Goal: Information Seeking & Learning: Learn about a topic

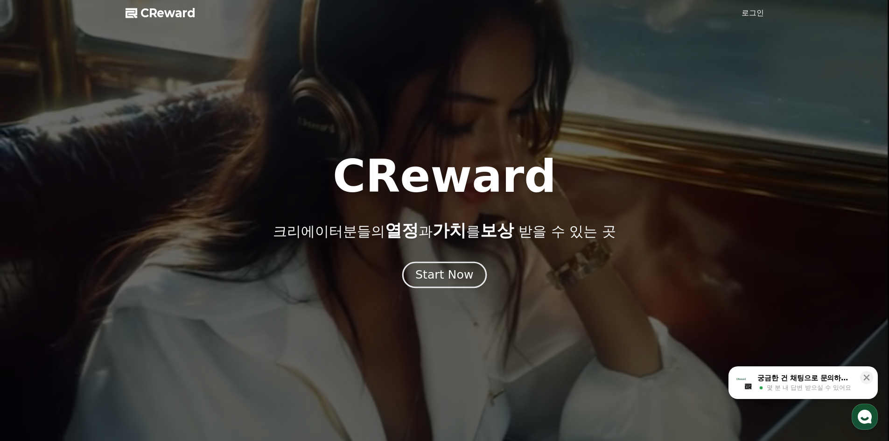
click at [447, 274] on div "Start Now" at bounding box center [444, 275] width 58 height 16
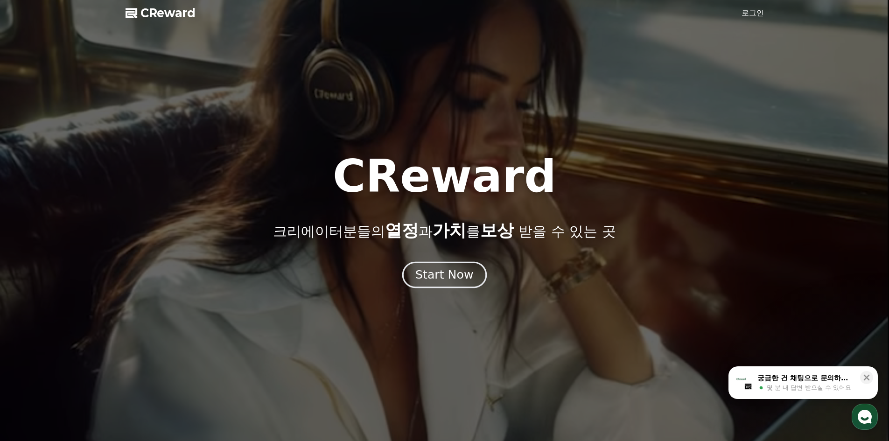
click at [447, 275] on div "Start Now" at bounding box center [444, 275] width 58 height 16
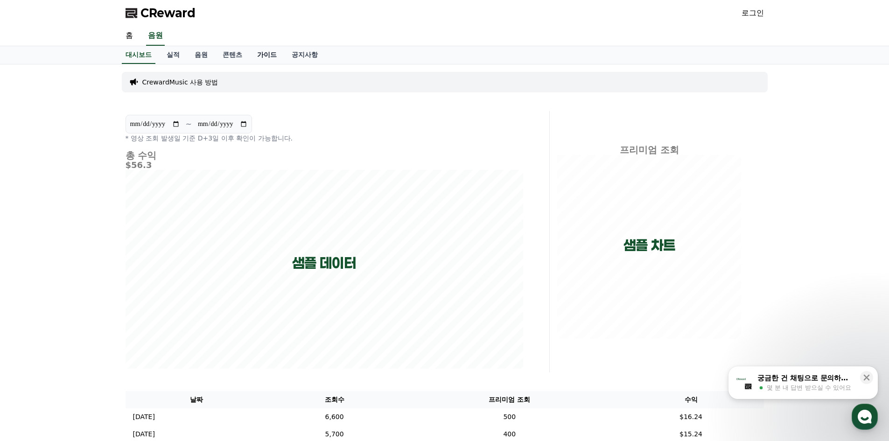
click at [275, 54] on link "가이드" at bounding box center [267, 55] width 35 height 18
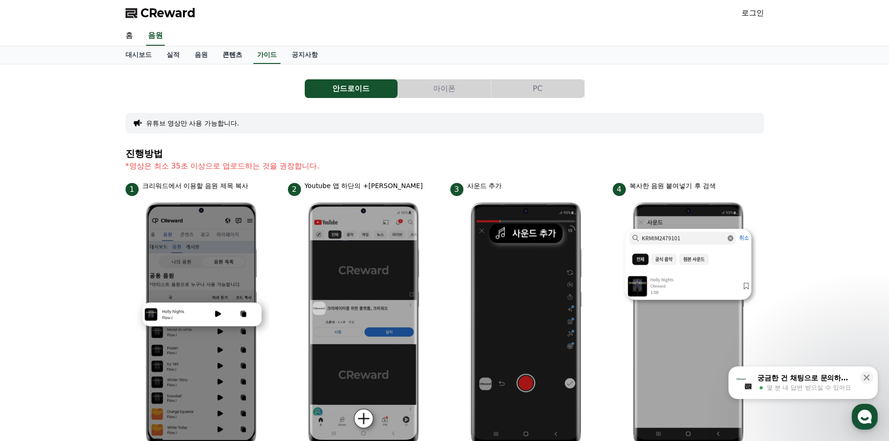
click at [249, 51] on link "콘텐츠" at bounding box center [232, 55] width 35 height 18
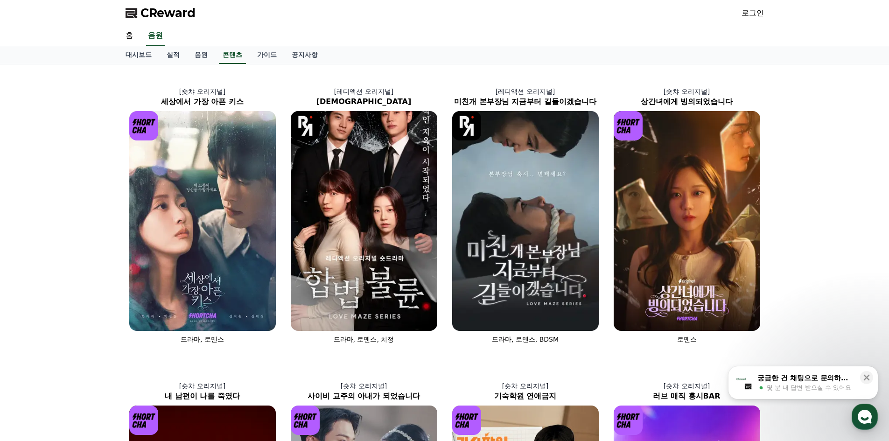
drag, startPoint x: 809, startPoint y: 125, endPoint x: 809, endPoint y: 137, distance: 11.7
drag, startPoint x: 809, startPoint y: 137, endPoint x: 832, endPoint y: 125, distance: 25.7
click at [831, 114] on div "[숏챠 오리지널] 세상에서 가장 아픈 키스 드라마, 로맨스 [레디액션 오리지널] 합법불륜 드라마, 로맨스, 치정 [레디액션 오리지널] 미친개 …" at bounding box center [444, 356] width 889 height 585
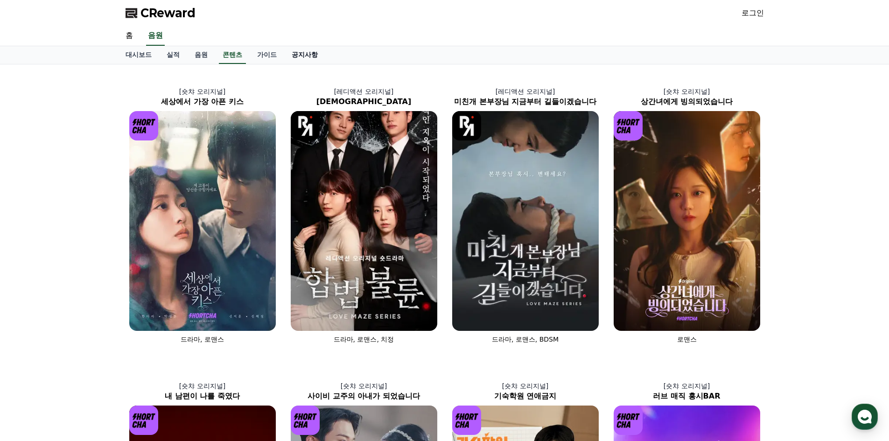
click at [306, 54] on link "공지사항" at bounding box center [304, 55] width 41 height 18
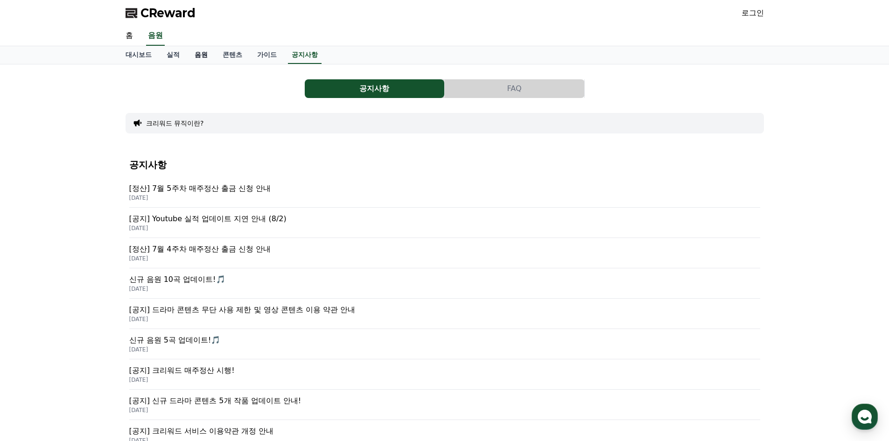
click at [199, 55] on link "음원" at bounding box center [201, 55] width 28 height 18
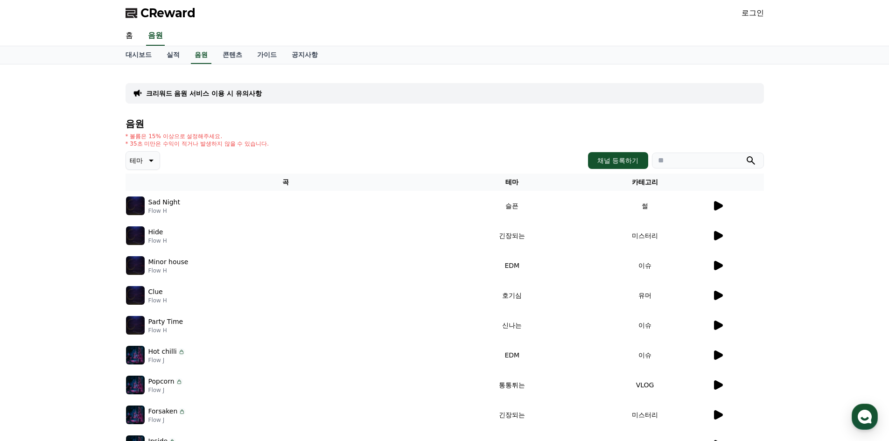
click at [690, 161] on input "search" at bounding box center [708, 161] width 112 height 16
type input "*"
click at [745, 155] on button "submit" at bounding box center [750, 160] width 11 height 11
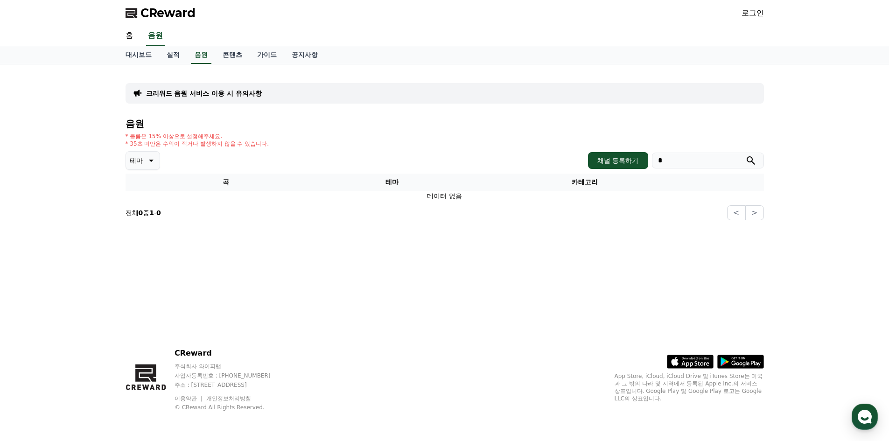
drag, startPoint x: 699, startPoint y: 160, endPoint x: 579, endPoint y: 167, distance: 120.5
click at [579, 167] on div "테마 채널 등록하기 *" at bounding box center [444, 160] width 638 height 19
click at [531, 132] on div "음원 * 볼륨은 15% 이상으로 설정해주세요. * 35초 미만은 수익이 적거나 발생하지 않을 수 있습니다. 테마 채널 등록하기 곡 테마 카테고…" at bounding box center [444, 169] width 638 height 102
click at [745, 157] on icon "submit" at bounding box center [750, 160] width 11 height 11
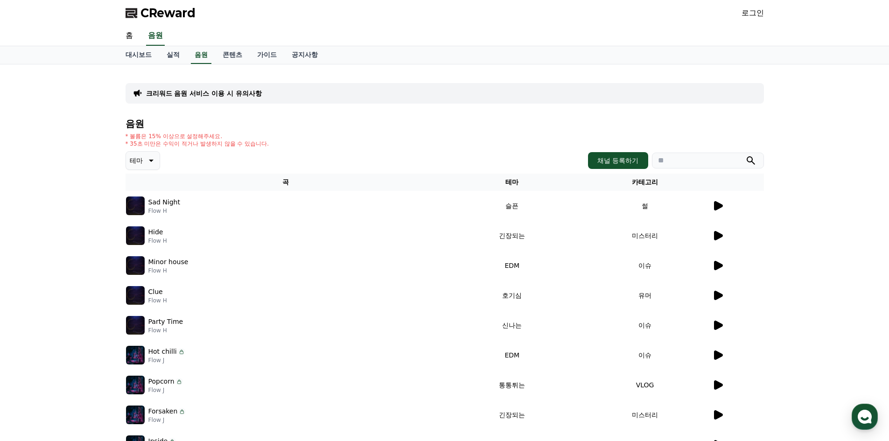
click at [148, 154] on button "테마" at bounding box center [142, 160] width 35 height 19
click at [145, 233] on button "긴장되는" at bounding box center [144, 237] width 34 height 21
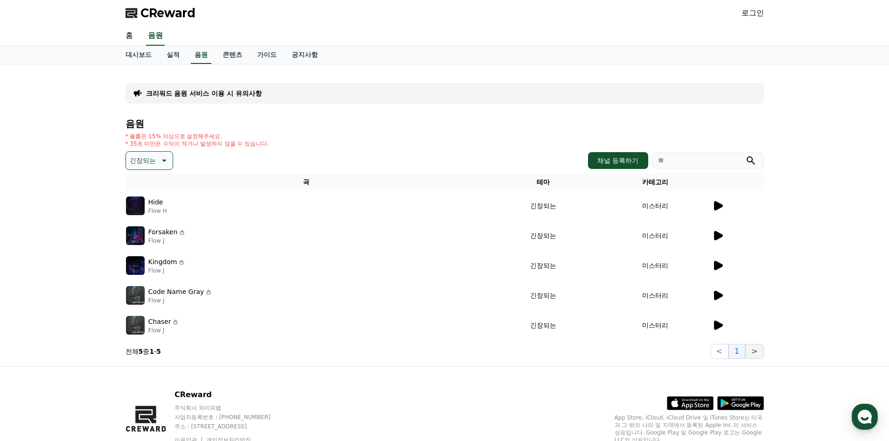
click at [758, 352] on button ">" at bounding box center [754, 351] width 18 height 15
click at [716, 206] on icon at bounding box center [718, 205] width 9 height 9
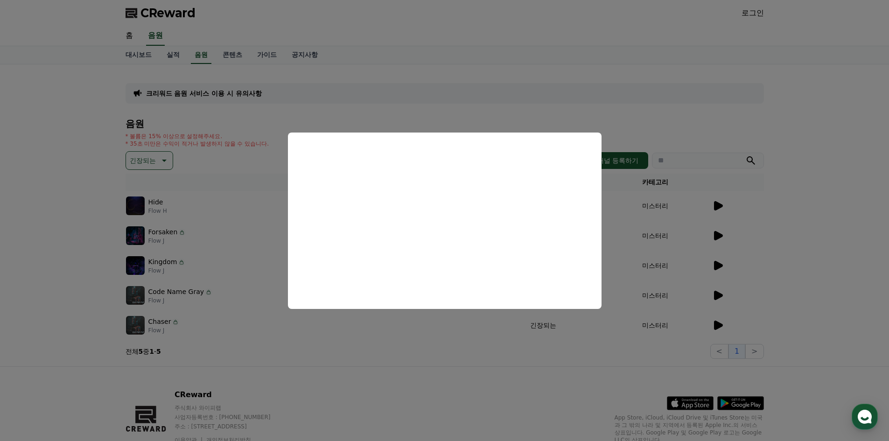
click at [683, 58] on button "close modal" at bounding box center [444, 220] width 889 height 441
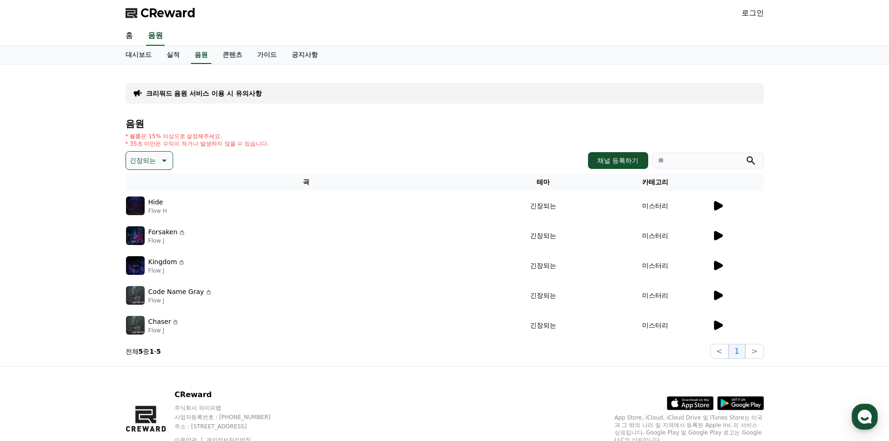
click at [721, 234] on icon at bounding box center [717, 235] width 11 height 11
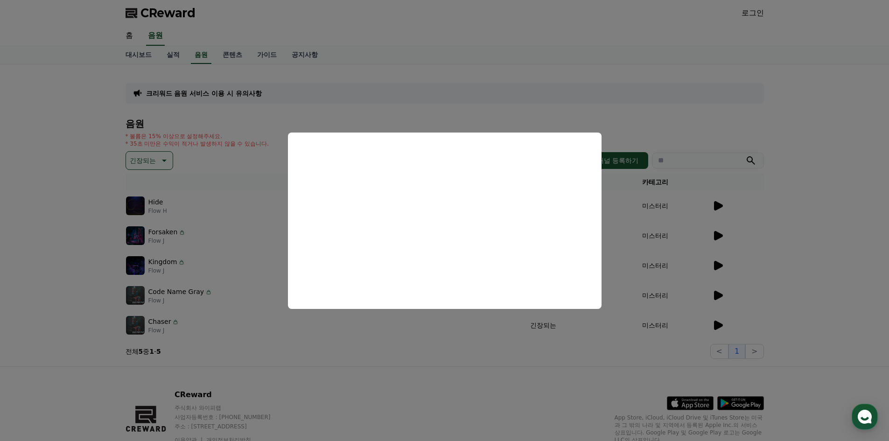
click at [795, 218] on button "close modal" at bounding box center [444, 220] width 889 height 441
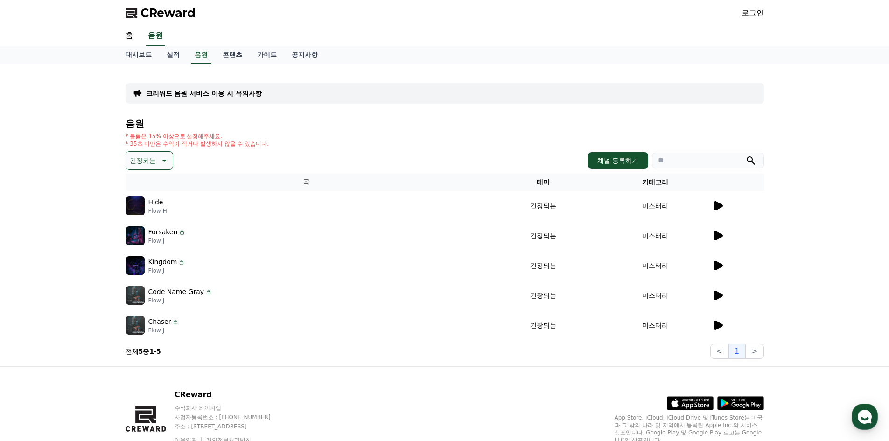
click at [718, 261] on icon at bounding box center [717, 265] width 11 height 11
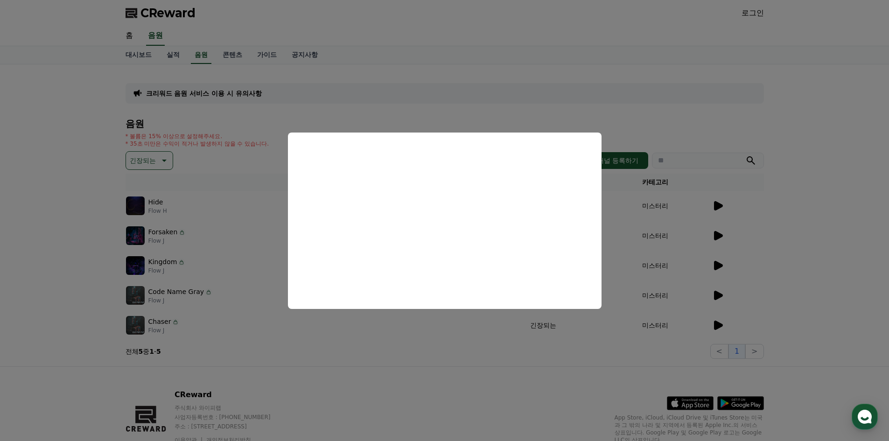
click at [775, 256] on button "close modal" at bounding box center [444, 220] width 889 height 441
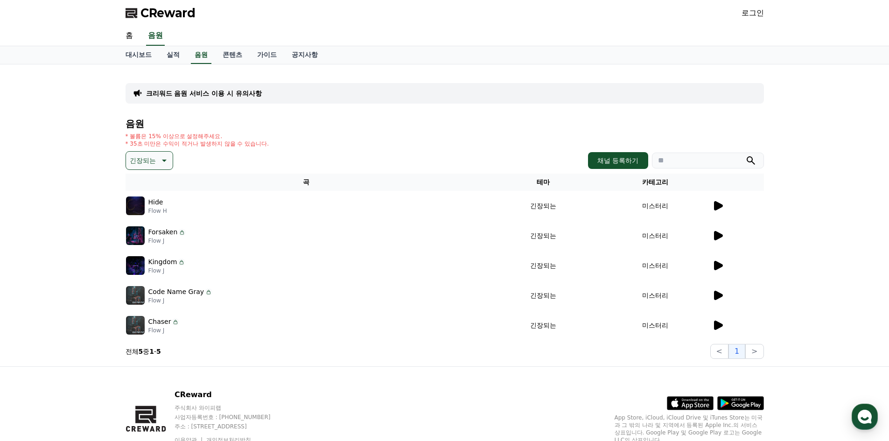
click at [716, 296] on icon at bounding box center [718, 295] width 9 height 9
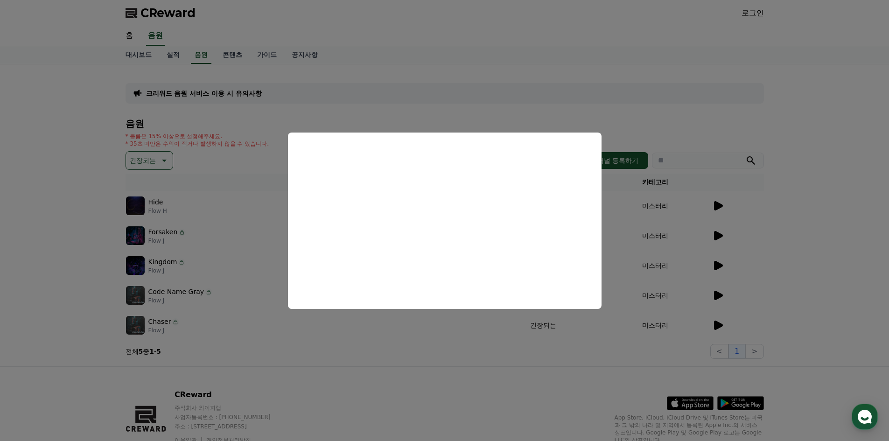
click at [806, 259] on button "close modal" at bounding box center [444, 220] width 889 height 441
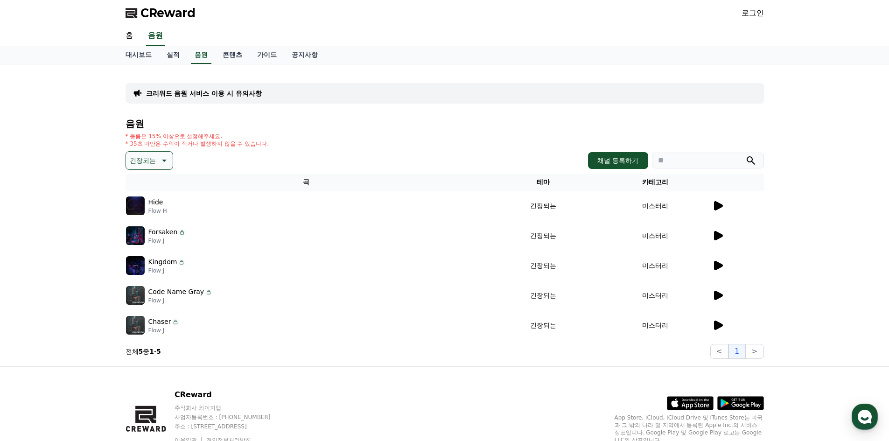
click at [714, 324] on icon at bounding box center [718, 324] width 9 height 9
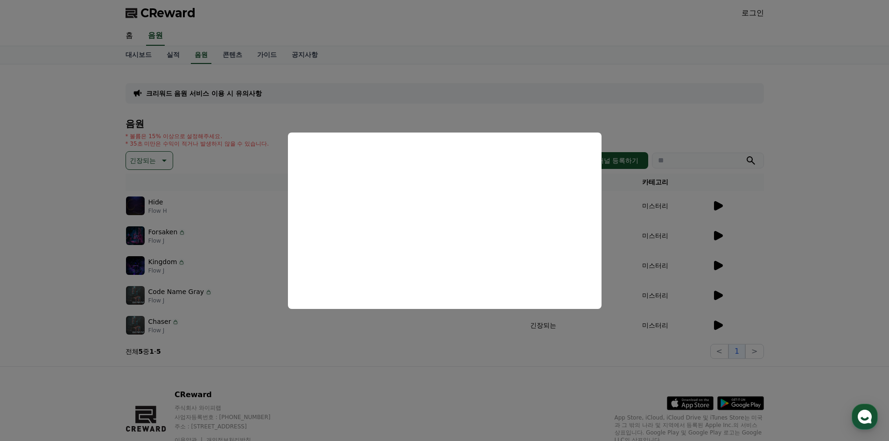
click at [726, 89] on button "close modal" at bounding box center [444, 220] width 889 height 441
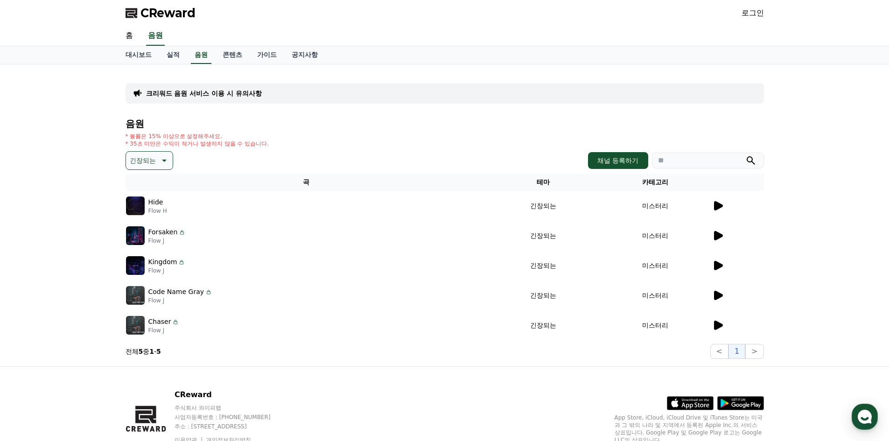
click at [150, 157] on p "긴장되는" at bounding box center [143, 160] width 26 height 13
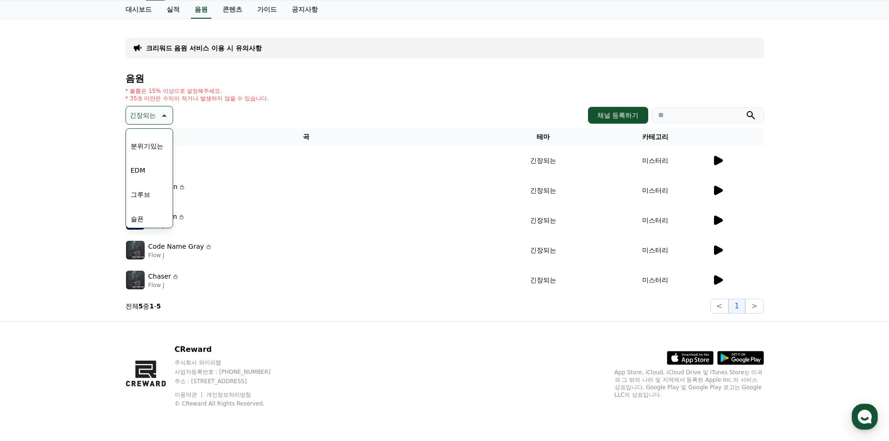
scroll to position [244, 0]
click at [140, 181] on button "EDM" at bounding box center [138, 186] width 22 height 21
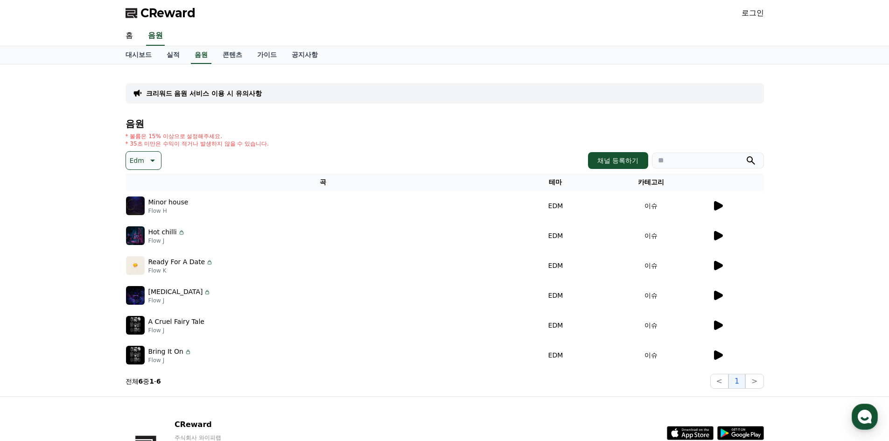
click at [716, 204] on icon at bounding box center [718, 205] width 9 height 9
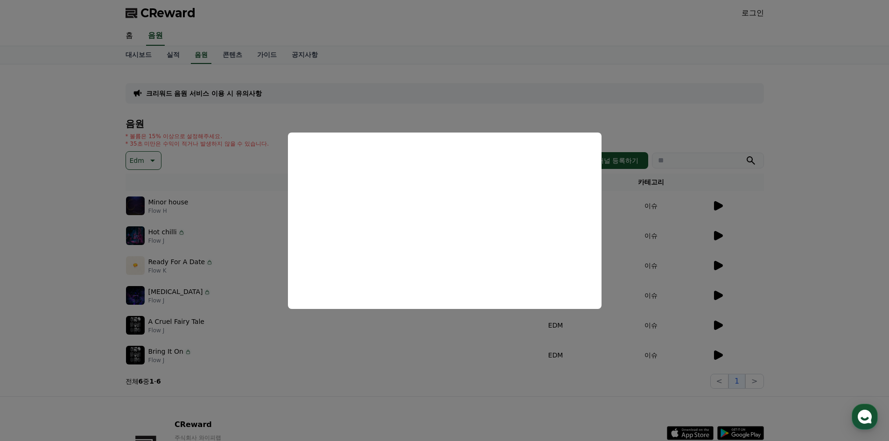
click at [820, 133] on button "close modal" at bounding box center [444, 220] width 889 height 441
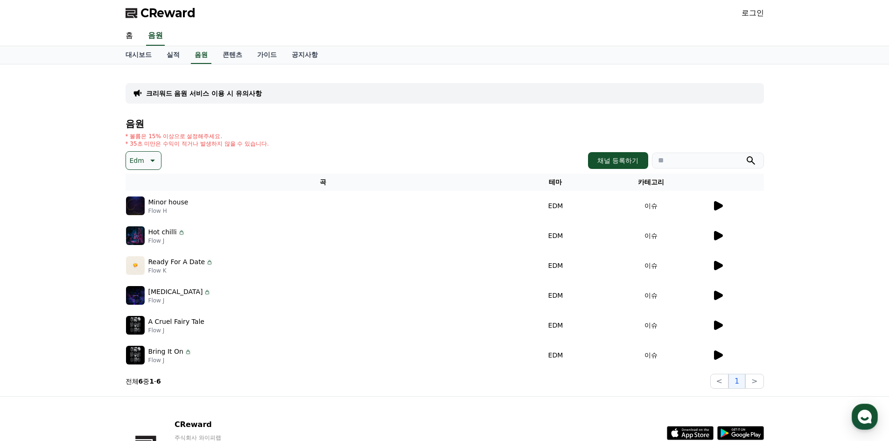
click at [720, 236] on icon at bounding box center [718, 235] width 9 height 9
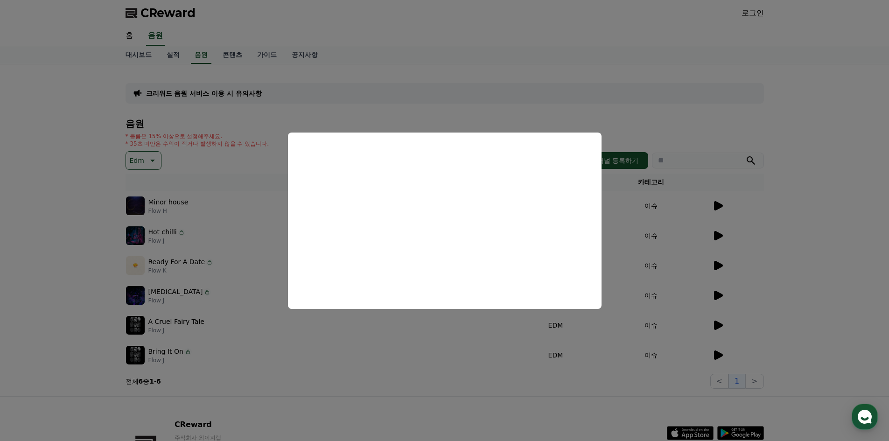
click at [779, 251] on button "close modal" at bounding box center [444, 220] width 889 height 441
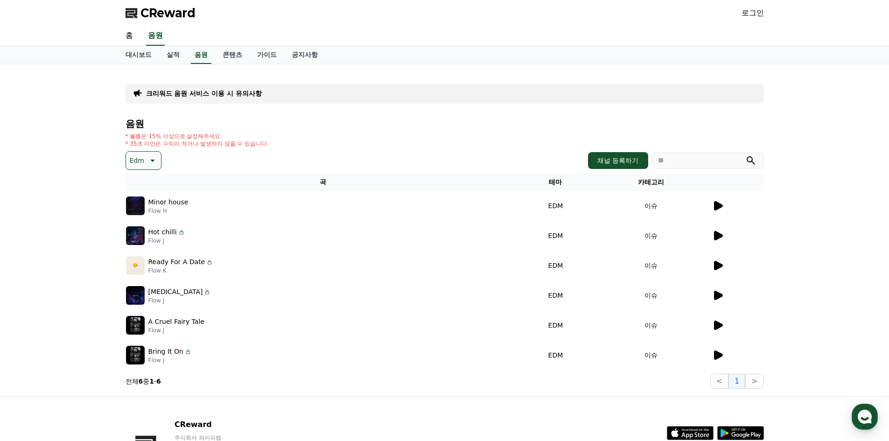
click at [716, 265] on icon at bounding box center [718, 265] width 9 height 9
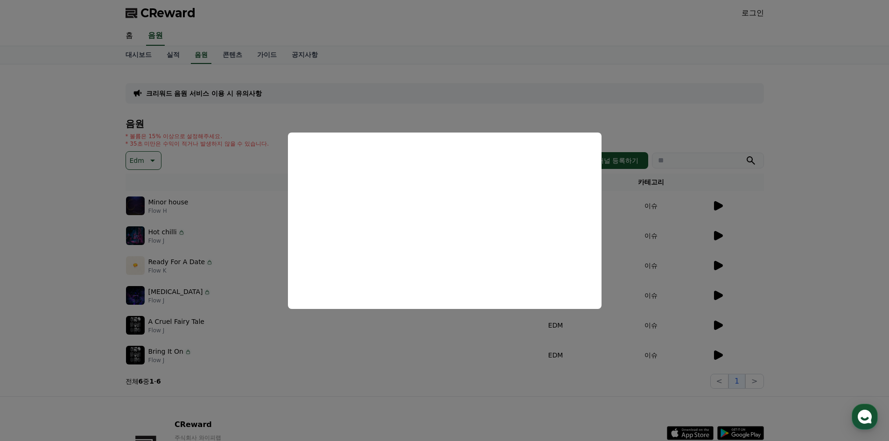
click at [822, 254] on button "close modal" at bounding box center [444, 220] width 889 height 441
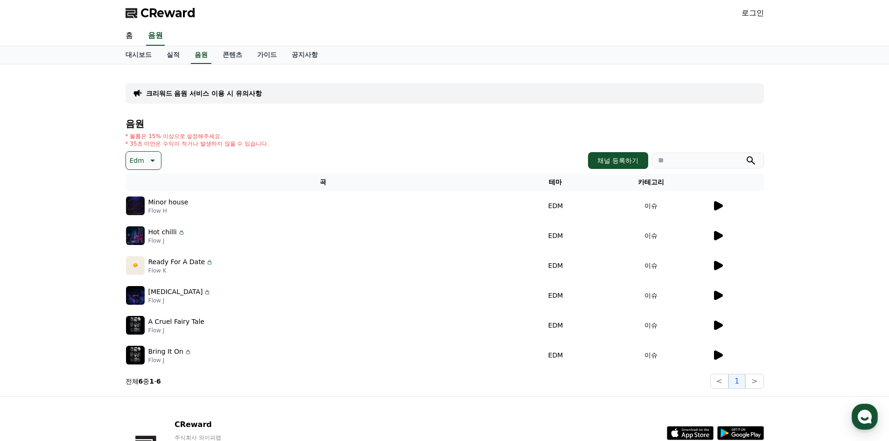
click at [718, 294] on icon at bounding box center [718, 295] width 9 height 9
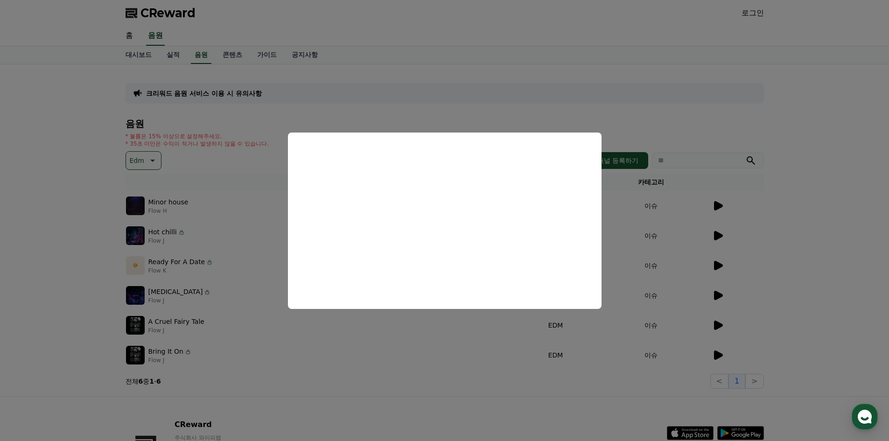
click at [800, 233] on button "close modal" at bounding box center [444, 220] width 889 height 441
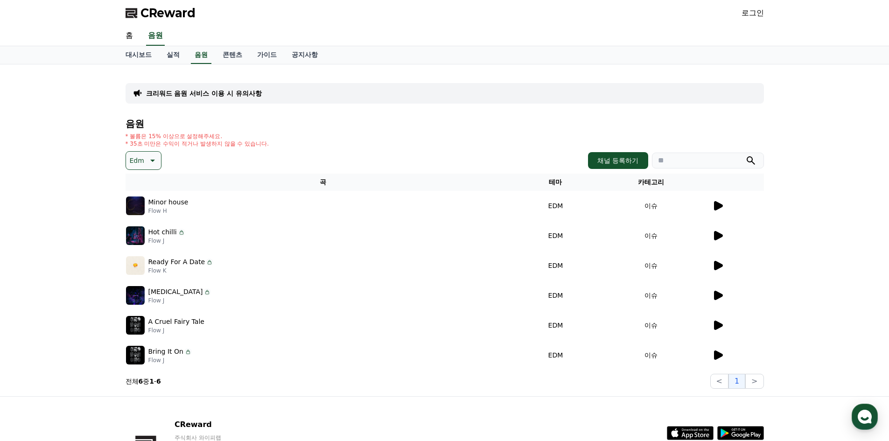
click at [717, 324] on icon at bounding box center [718, 324] width 9 height 9
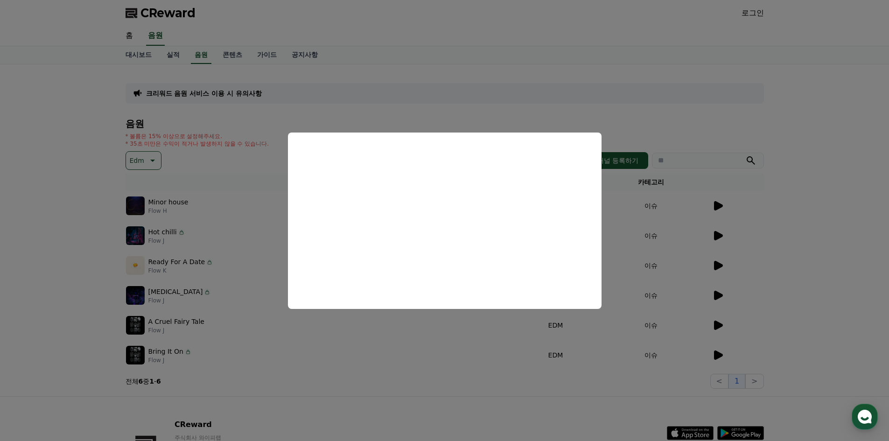
click at [767, 234] on button "close modal" at bounding box center [444, 220] width 889 height 441
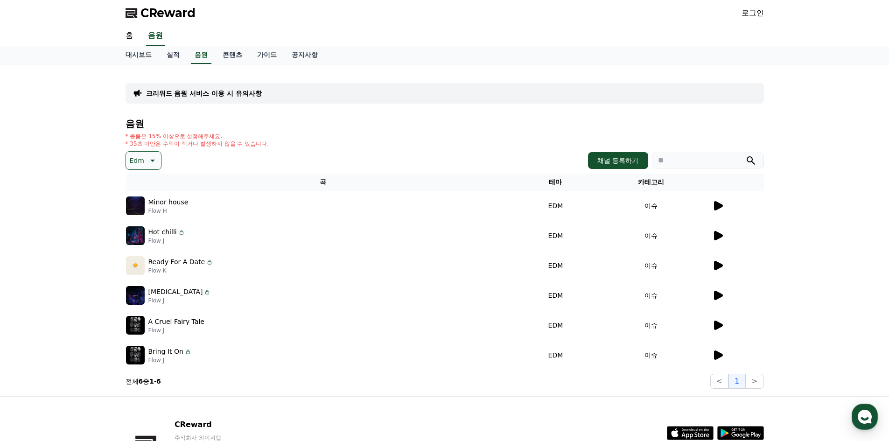
click at [715, 353] on icon at bounding box center [718, 354] width 9 height 9
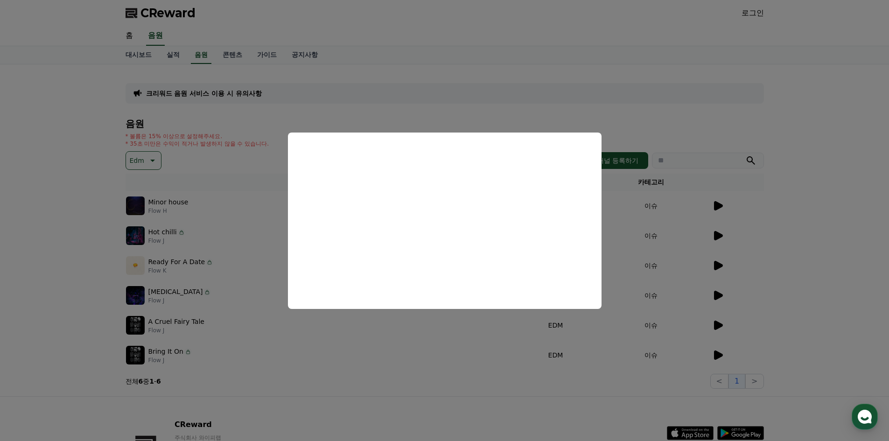
click at [799, 202] on button "close modal" at bounding box center [444, 220] width 889 height 441
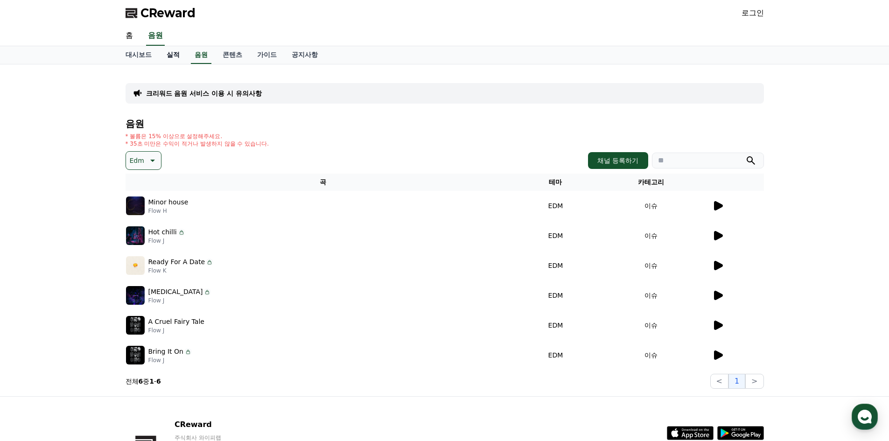
click at [173, 57] on link "실적" at bounding box center [173, 55] width 28 height 18
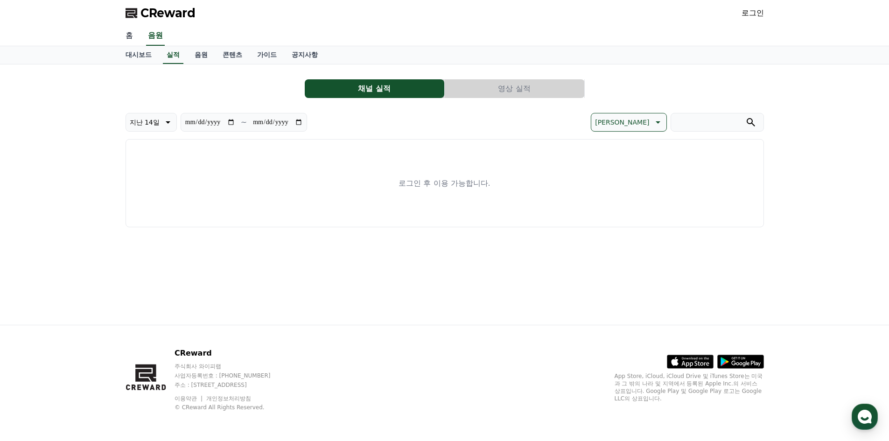
click at [128, 35] on link "홈" at bounding box center [129, 36] width 22 height 20
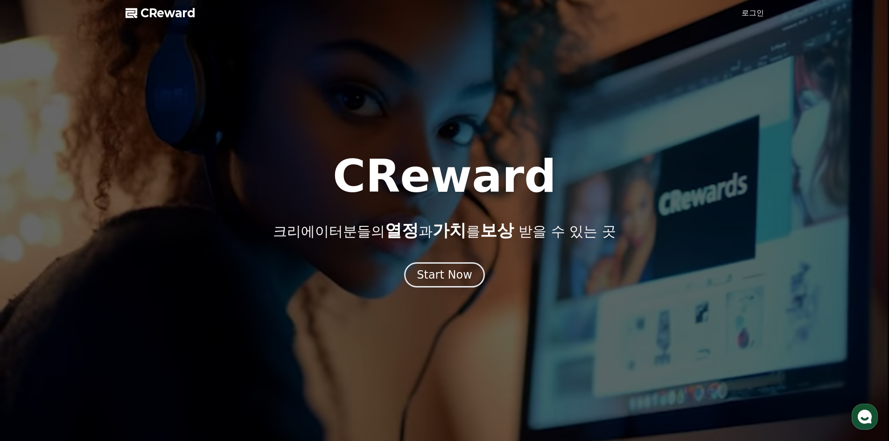
click at [758, 18] on link "로그인" at bounding box center [752, 12] width 22 height 11
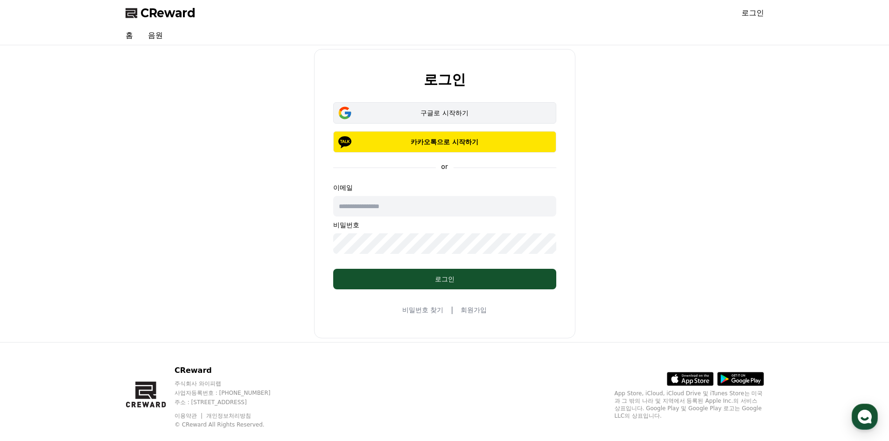
click at [442, 114] on div "구글로 시작하기" at bounding box center [445, 112] width 196 height 9
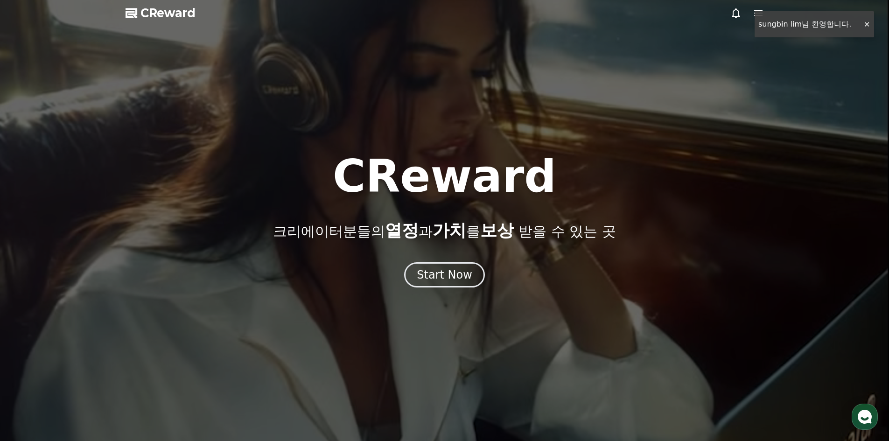
click at [0, 0] on div "CReward CReward 크리에이터분들의 열정 과 가치 를 보상 받을 수 있는 곳 Start Now 01 What is CReward Mu…" at bounding box center [0, 0] width 0 height 0
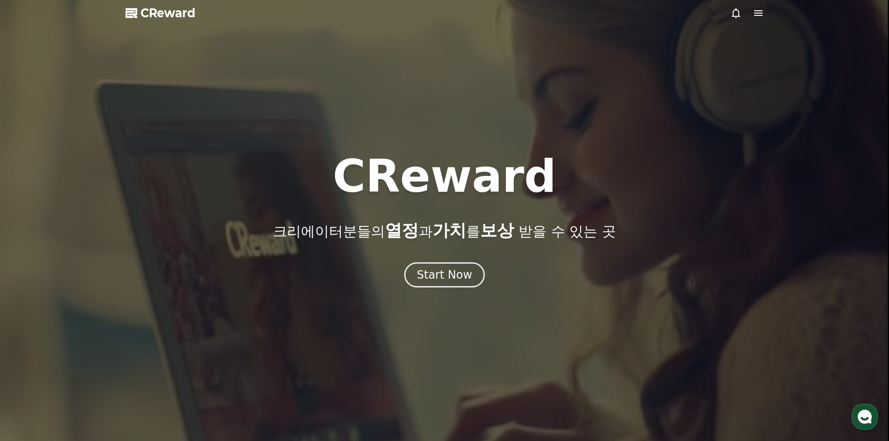
click at [757, 8] on icon at bounding box center [757, 12] width 11 height 11
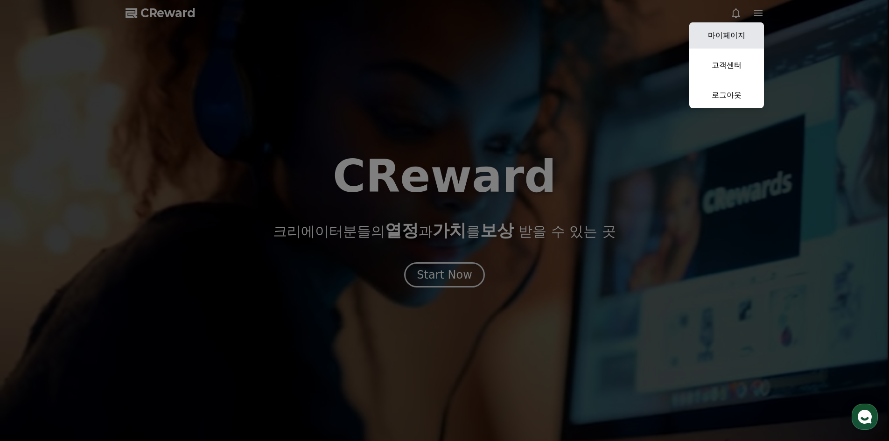
click at [736, 28] on link "마이페이지" at bounding box center [726, 35] width 75 height 26
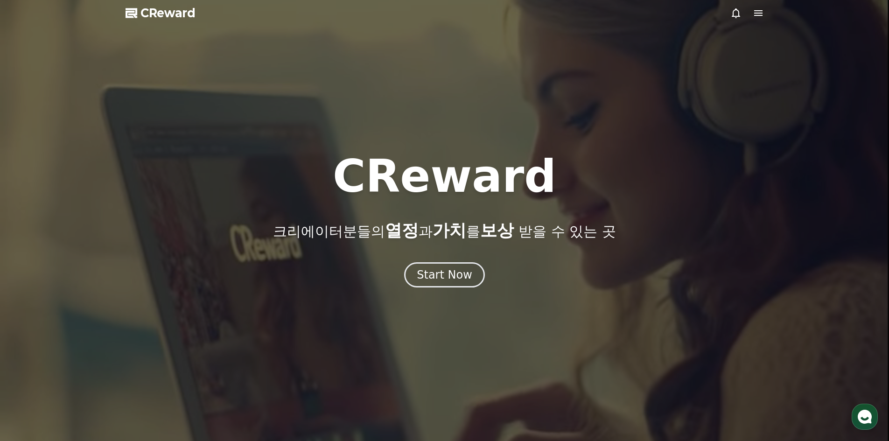
select select "**********"
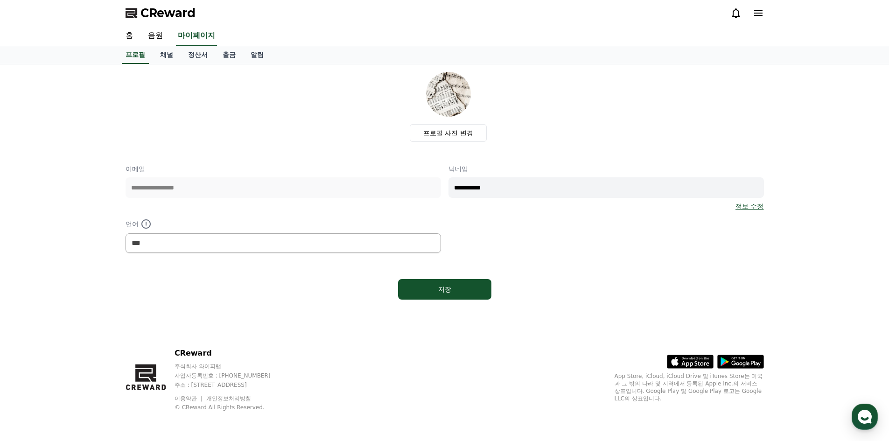
drag, startPoint x: 611, startPoint y: 265, endPoint x: 600, endPoint y: 250, distance: 19.0
click at [611, 263] on div "**********" at bounding box center [444, 187] width 638 height 231
click at [165, 58] on link "채널" at bounding box center [167, 55] width 28 height 18
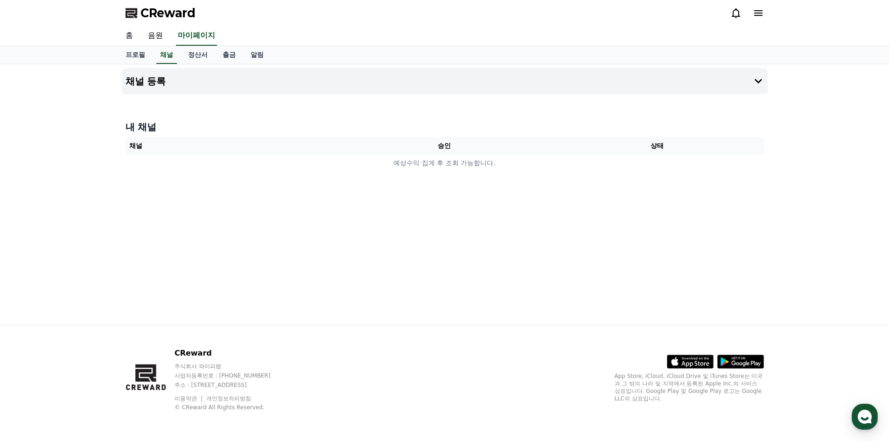
click at [129, 34] on link "홈" at bounding box center [129, 36] width 22 height 20
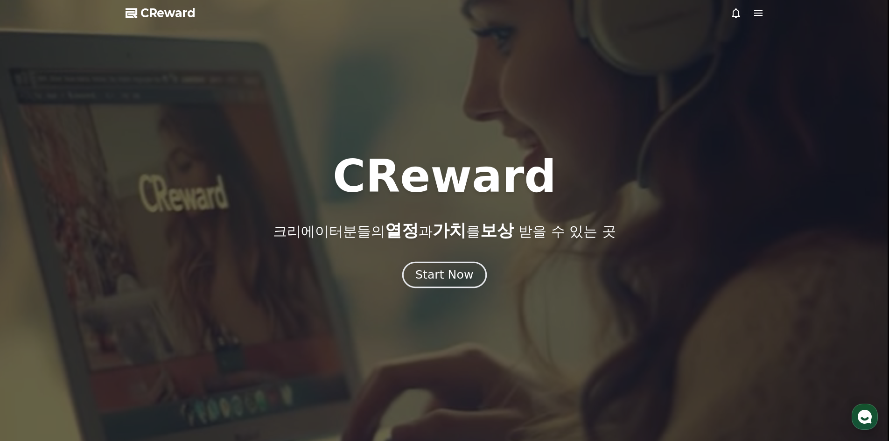
click at [439, 276] on div "Start Now" at bounding box center [444, 275] width 58 height 16
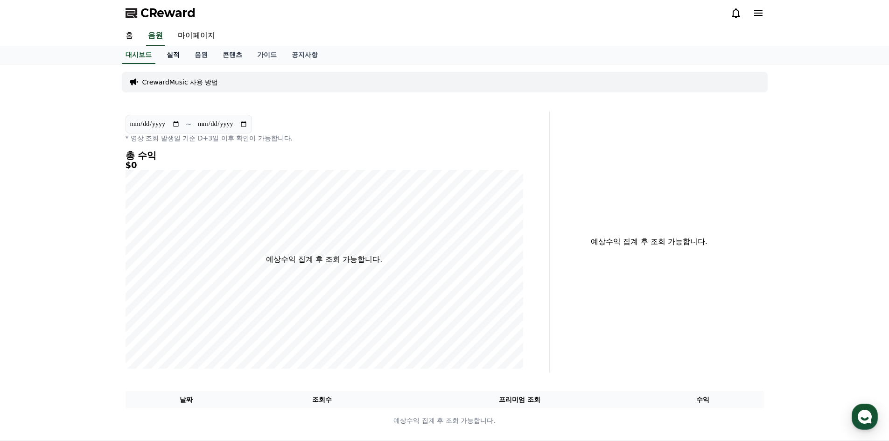
click at [172, 51] on link "실적" at bounding box center [173, 55] width 28 height 18
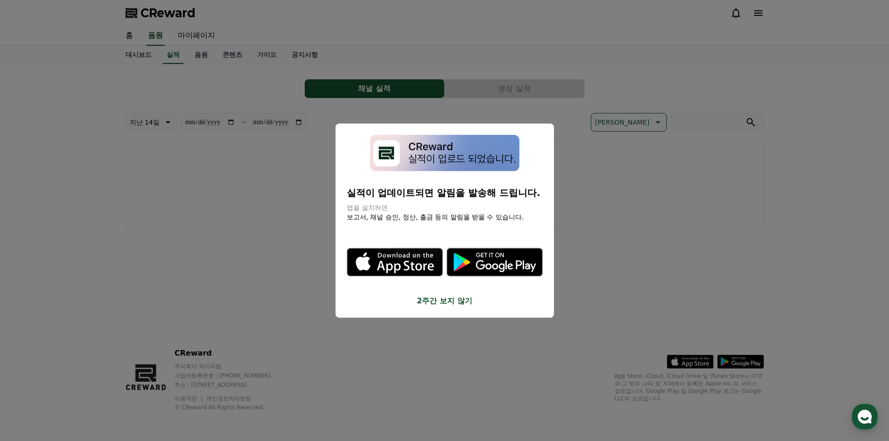
click at [619, 193] on button "close modal" at bounding box center [444, 220] width 889 height 441
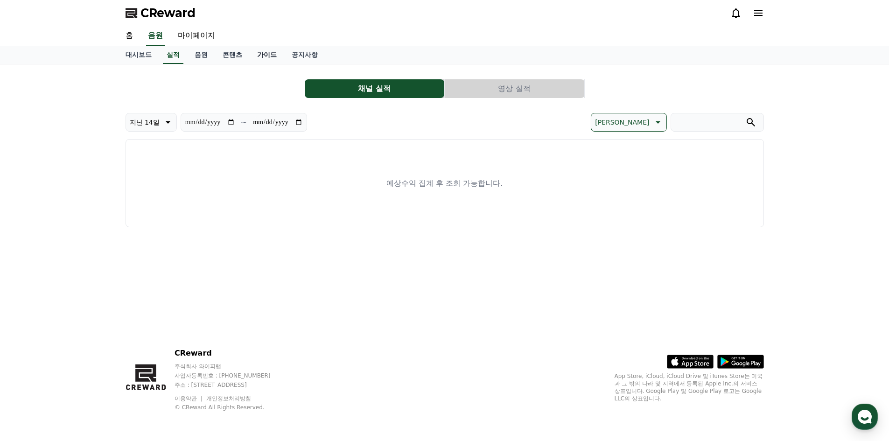
click at [264, 54] on link "가이드" at bounding box center [267, 55] width 35 height 18
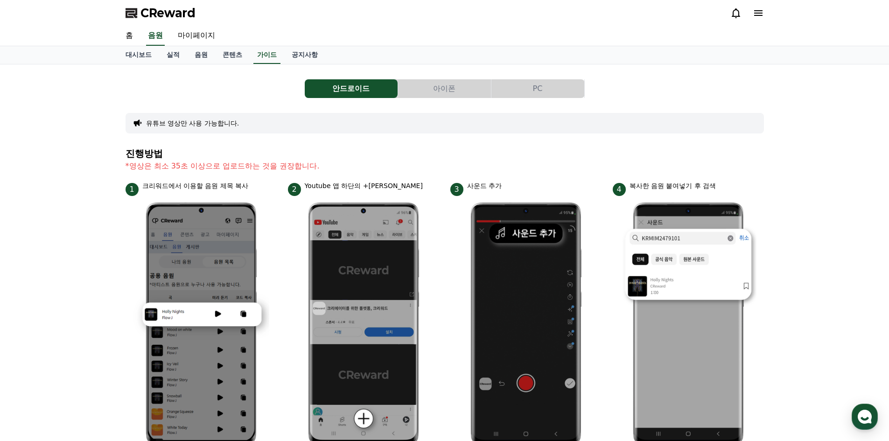
click at [450, 94] on button "아이폰" at bounding box center [444, 88] width 93 height 19
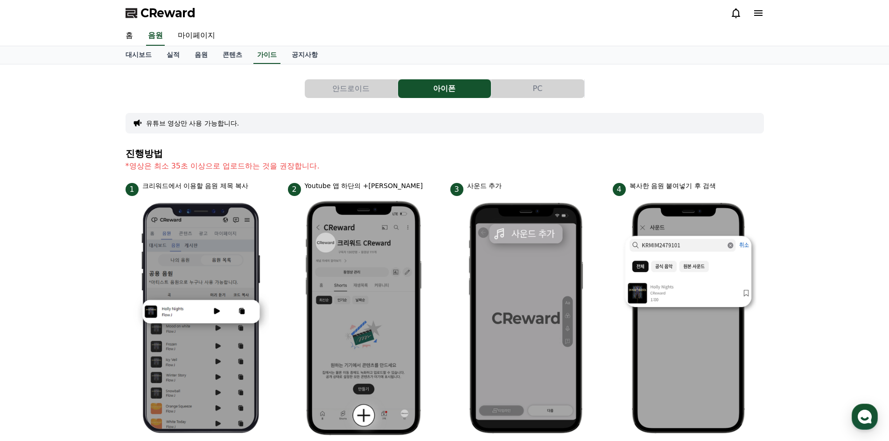
click at [561, 94] on button "PC" at bounding box center [537, 88] width 93 height 19
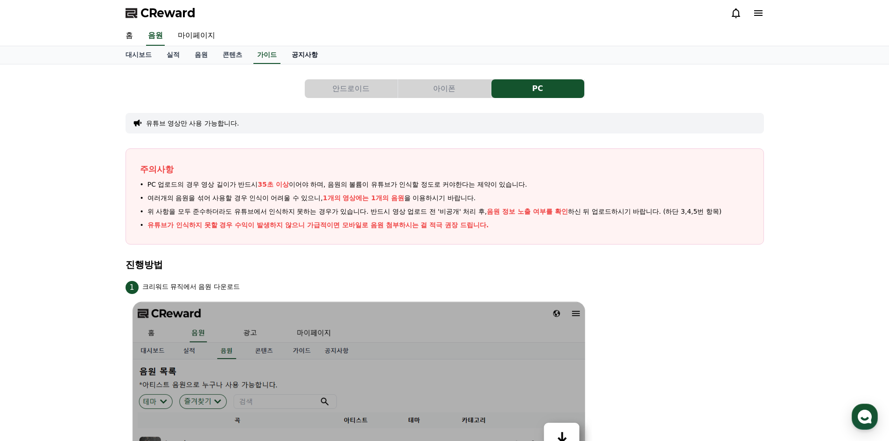
click at [311, 53] on link "공지사항" at bounding box center [304, 55] width 41 height 18
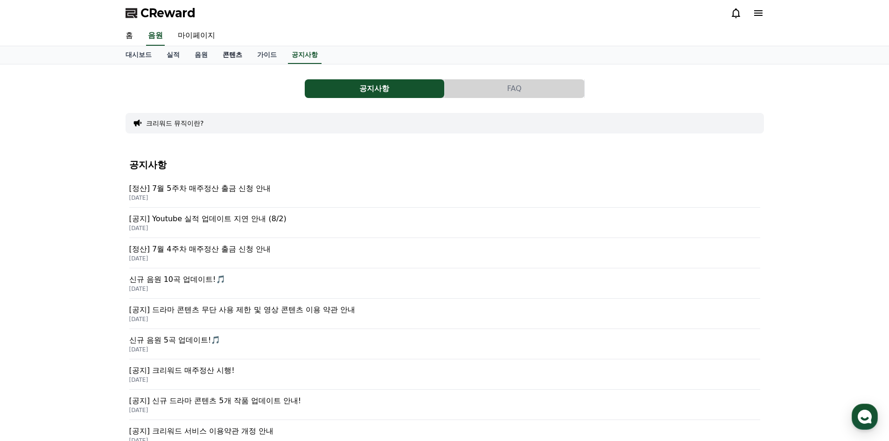
click at [236, 57] on link "콘텐츠" at bounding box center [232, 55] width 35 height 18
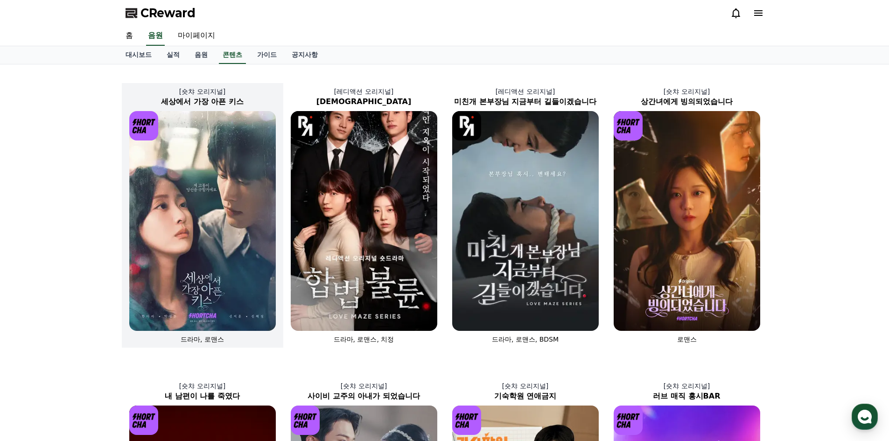
click at [229, 180] on img at bounding box center [202, 221] width 146 height 220
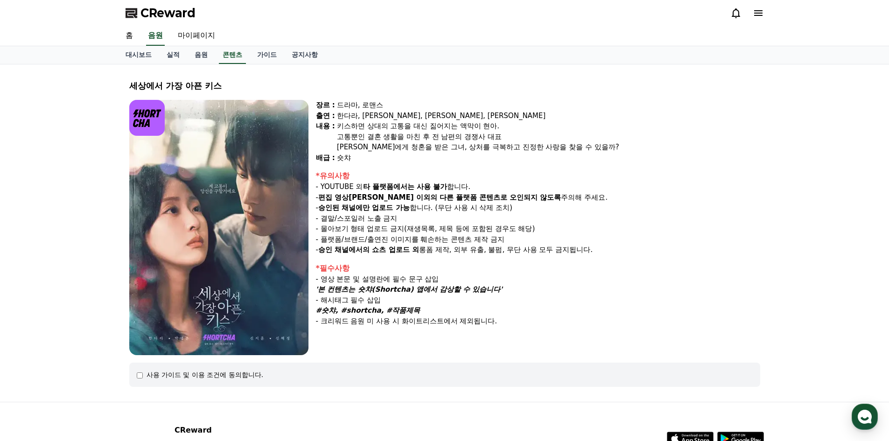
click at [156, 176] on img at bounding box center [218, 227] width 179 height 255
click at [221, 240] on img at bounding box center [218, 227] width 179 height 255
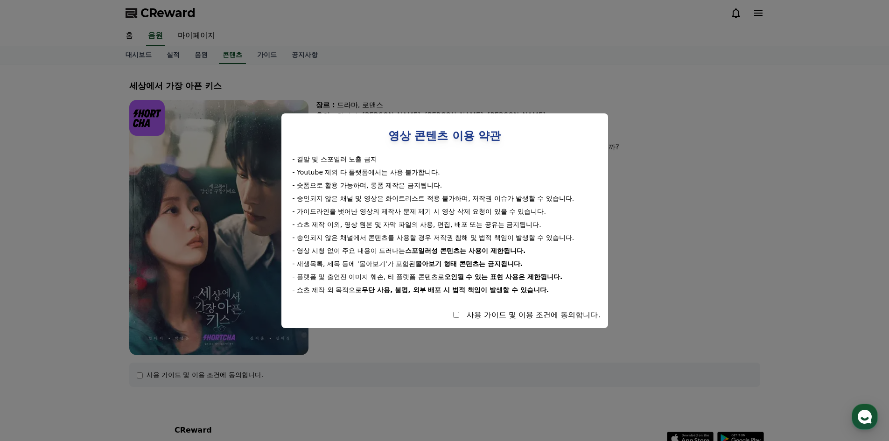
select select
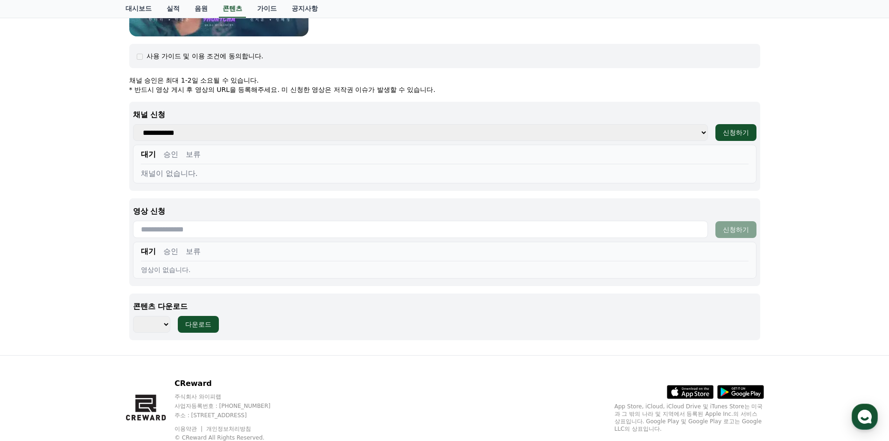
scroll to position [353, 0]
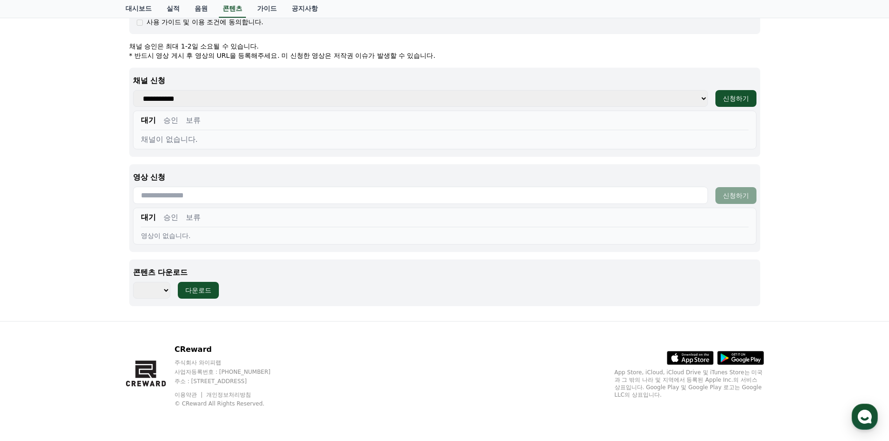
click at [157, 290] on select "*** ***" at bounding box center [151, 290] width 37 height 17
click at [387, 336] on div "CReward 주식회사 와이피랩 사업자등록번호 : [PHONE_NUMBER] 주소 : [STREET_ADDRESS] 이용약관 개인정보처리방침 …" at bounding box center [444, 379] width 653 height 116
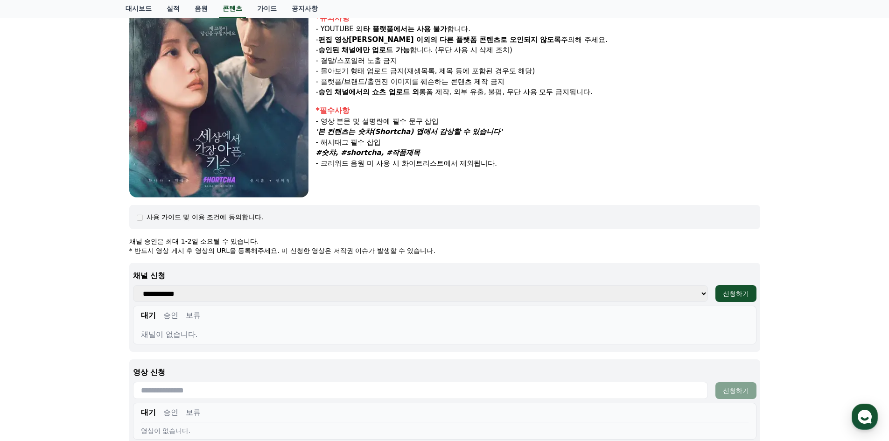
scroll to position [0, 0]
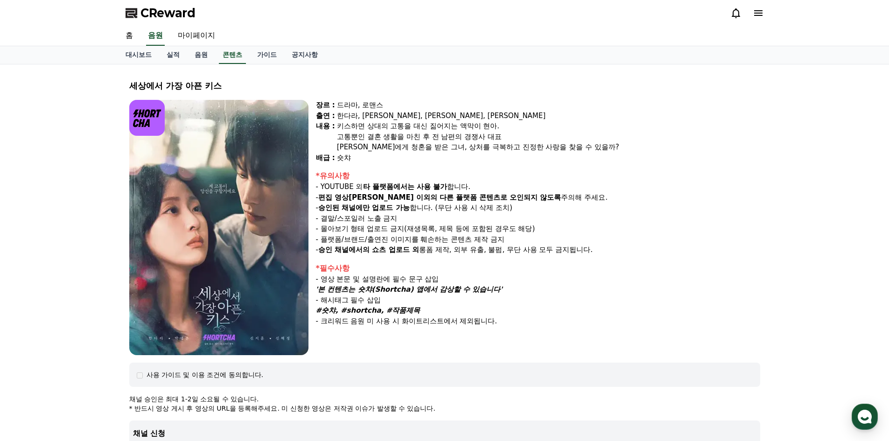
click at [372, 205] on strong "승인된 채널에만 업로드 가능" at bounding box center [363, 207] width 91 height 8
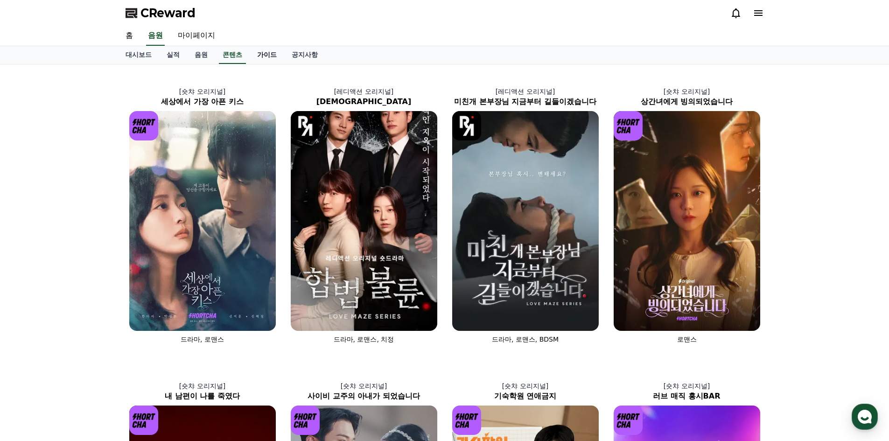
click at [259, 51] on link "가이드" at bounding box center [267, 55] width 35 height 18
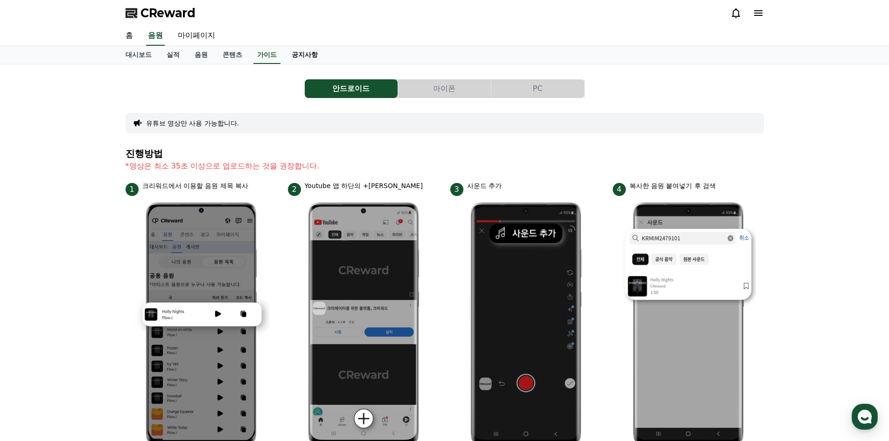
click at [305, 55] on link "공지사항" at bounding box center [304, 55] width 41 height 18
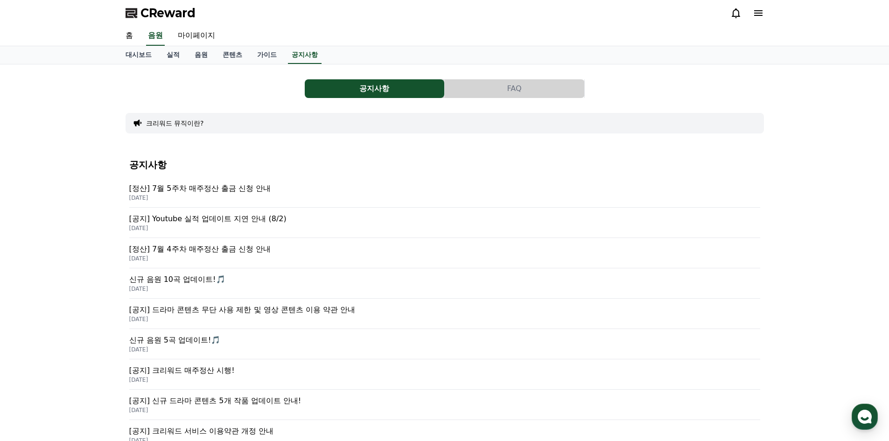
click at [241, 74] on div "공지사항 FAQ 크리워드 뮤직이란? 공지사항 [정산] 7월 5주차 매주정산 출금 신청 안내 [DATE] [공지] Youtube 실적 업데이트 …" at bounding box center [444, 342] width 638 height 541
click at [134, 56] on link "대시보드" at bounding box center [138, 55] width 41 height 18
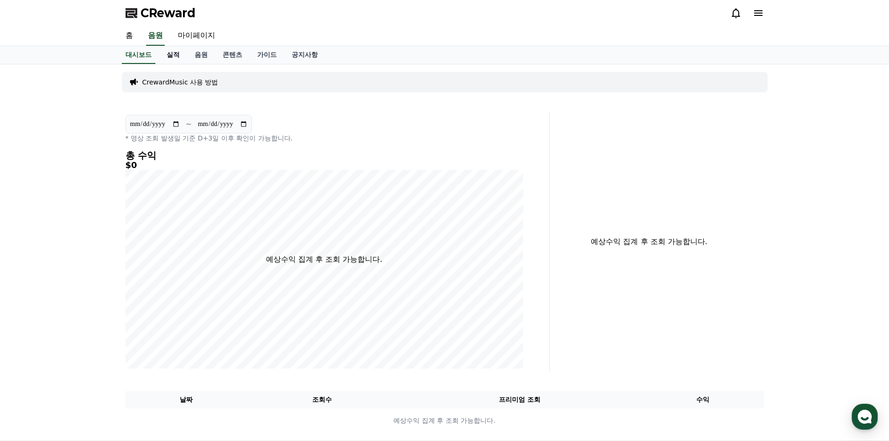
click at [176, 52] on link "실적" at bounding box center [173, 55] width 28 height 18
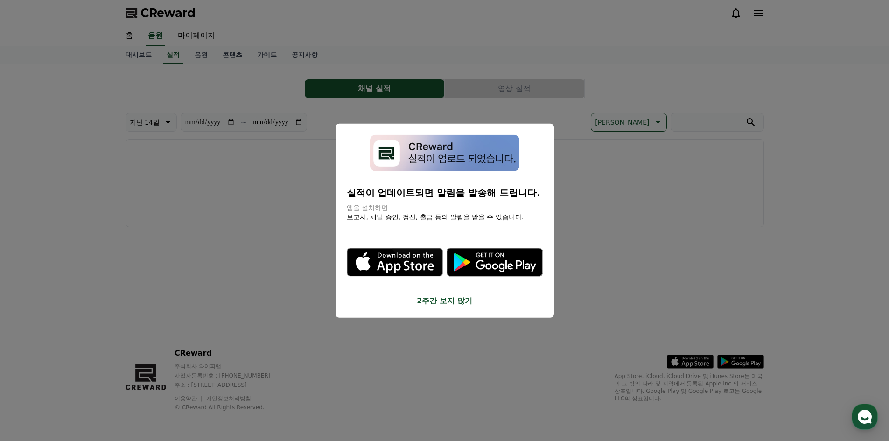
click at [380, 60] on button "close modal" at bounding box center [444, 220] width 889 height 441
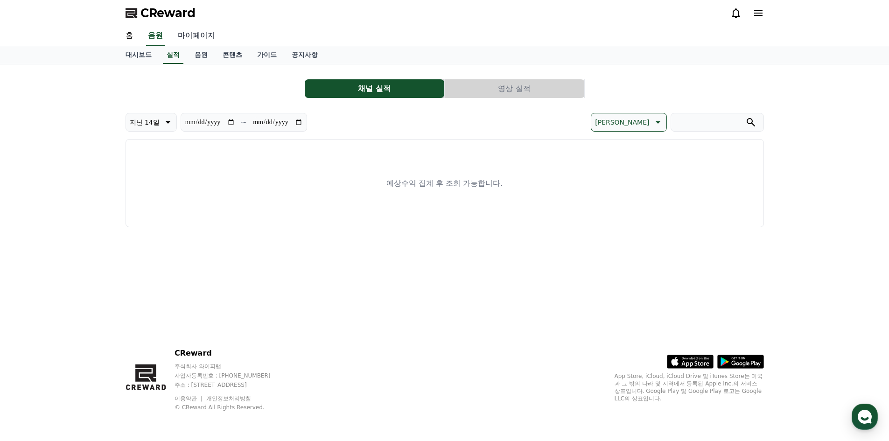
click at [194, 34] on link "마이페이지" at bounding box center [196, 36] width 52 height 20
select select "**********"
